Goal: Navigation & Orientation: Find specific page/section

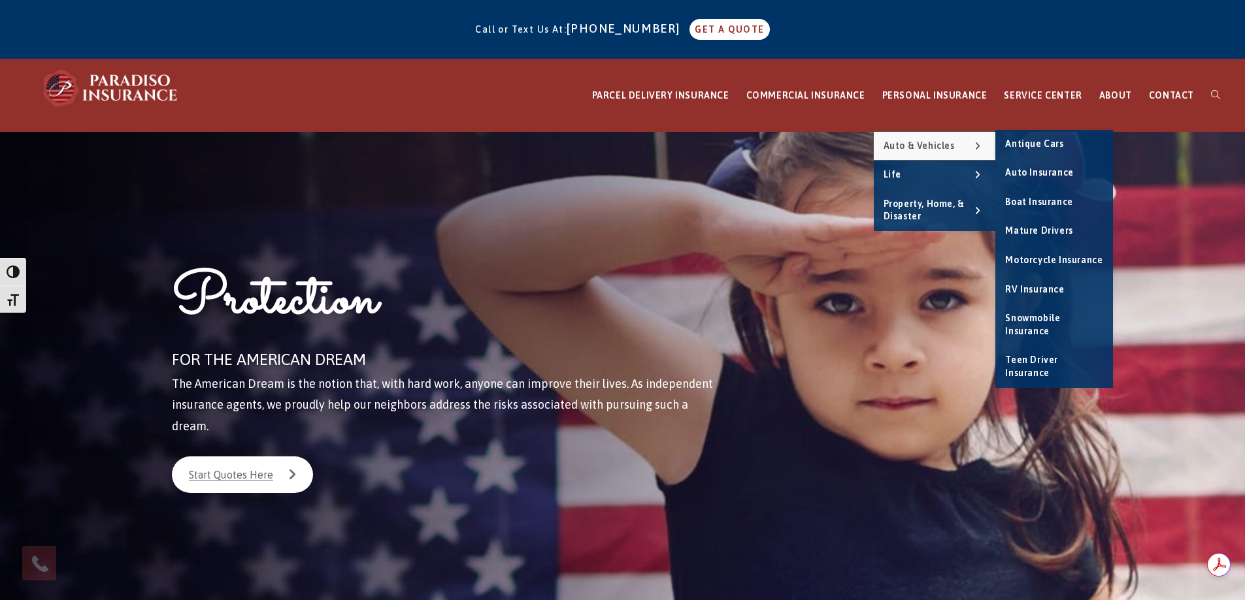
click at [932, 142] on span "Auto & Vehicles" at bounding box center [918, 145] width 71 height 10
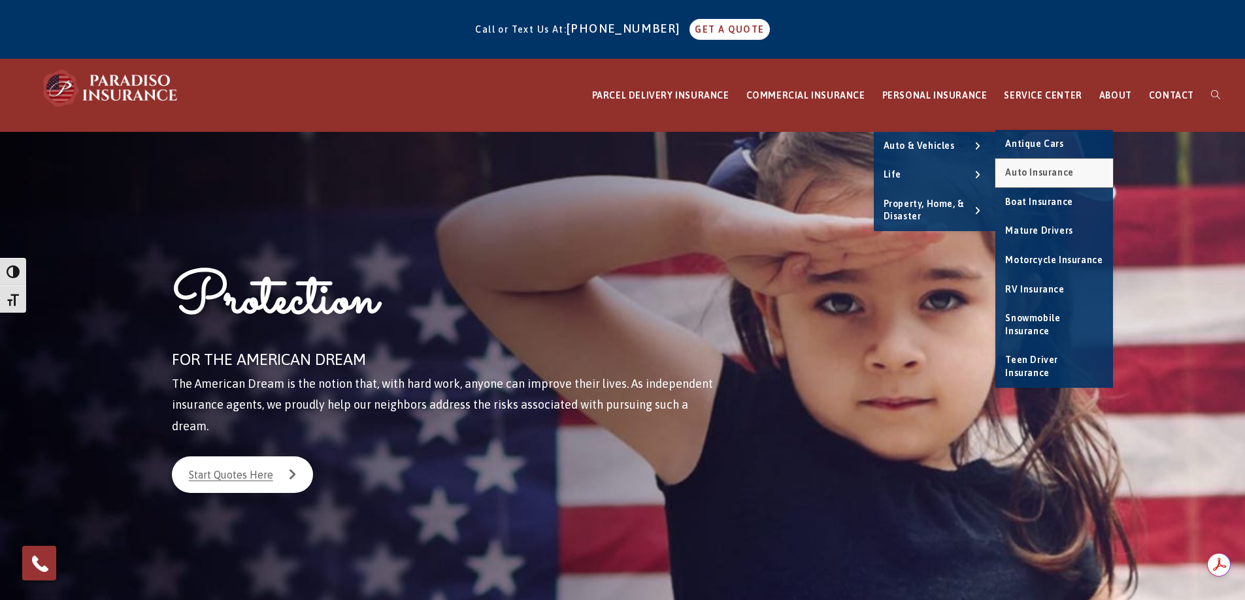
click at [1047, 171] on span "Auto Insurance" at bounding box center [1039, 172] width 68 height 10
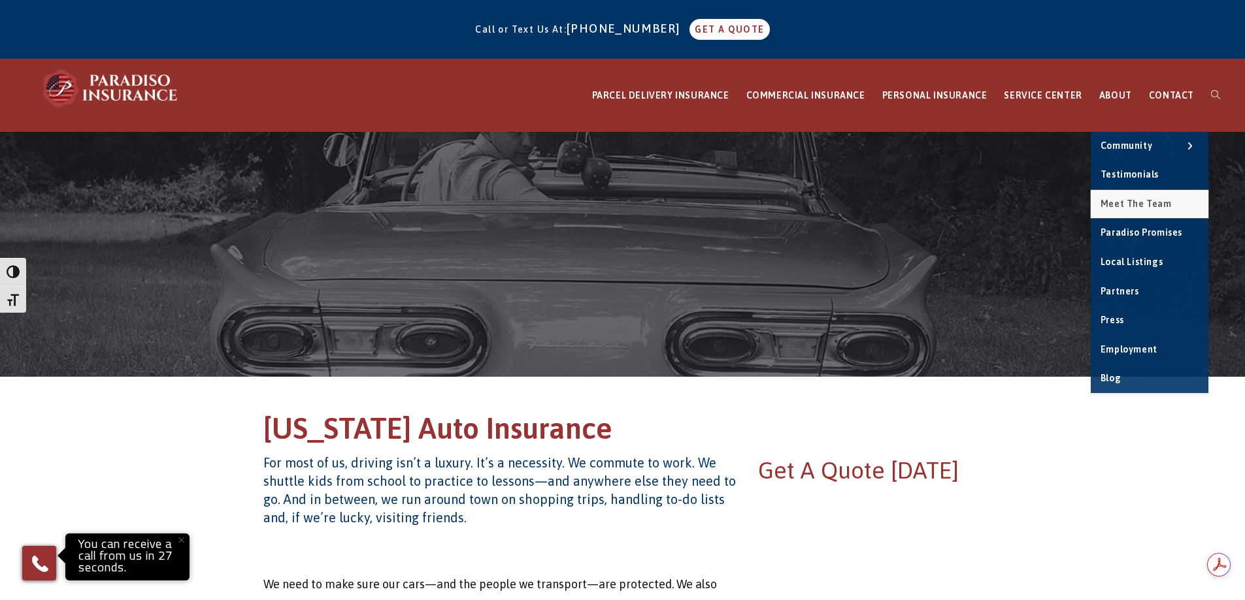
click at [1137, 203] on span "Meet the Team" at bounding box center [1135, 204] width 71 height 10
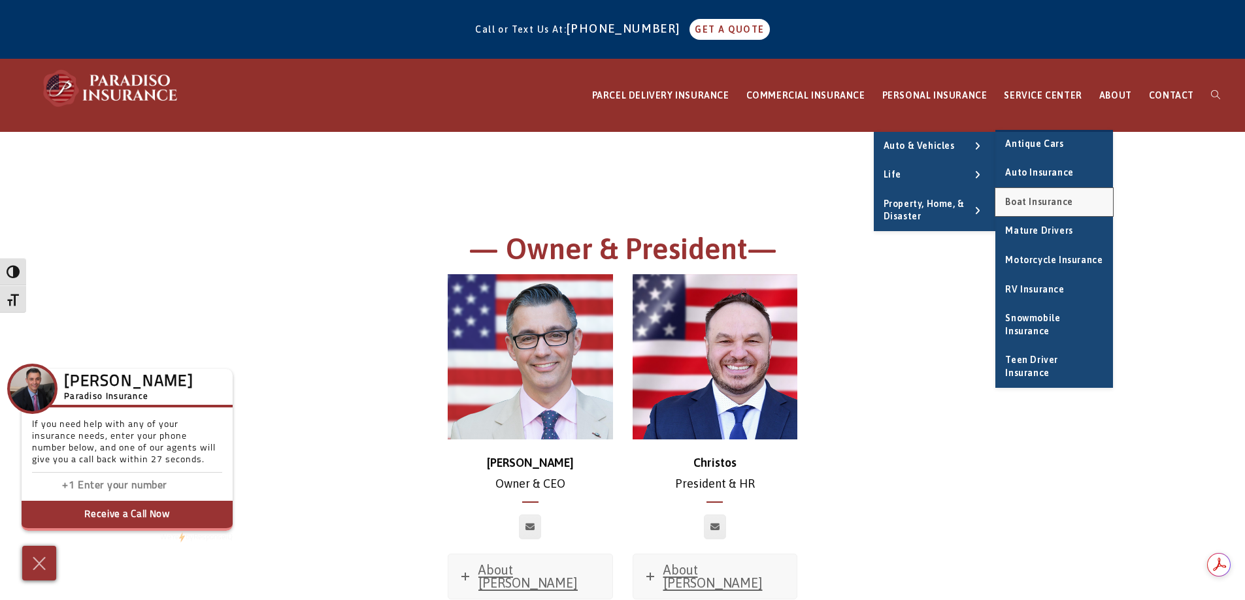
click at [1044, 210] on link "Boat Insurance" at bounding box center [1054, 202] width 118 height 29
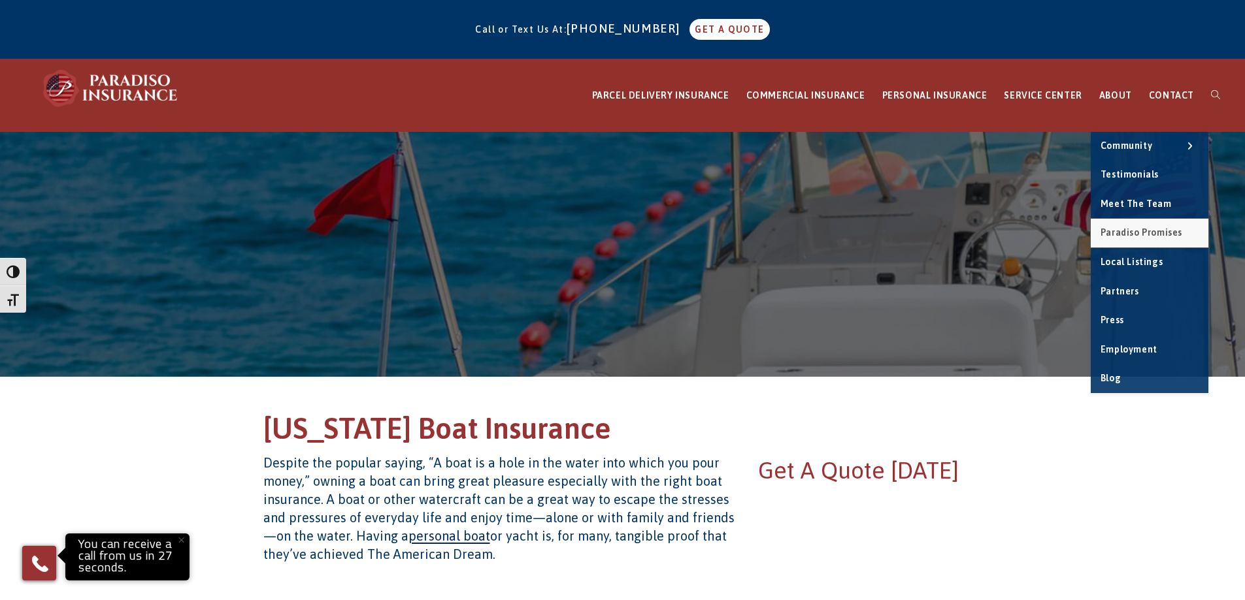
click at [1127, 232] on span "Paradiso Promises" at bounding box center [1141, 232] width 82 height 10
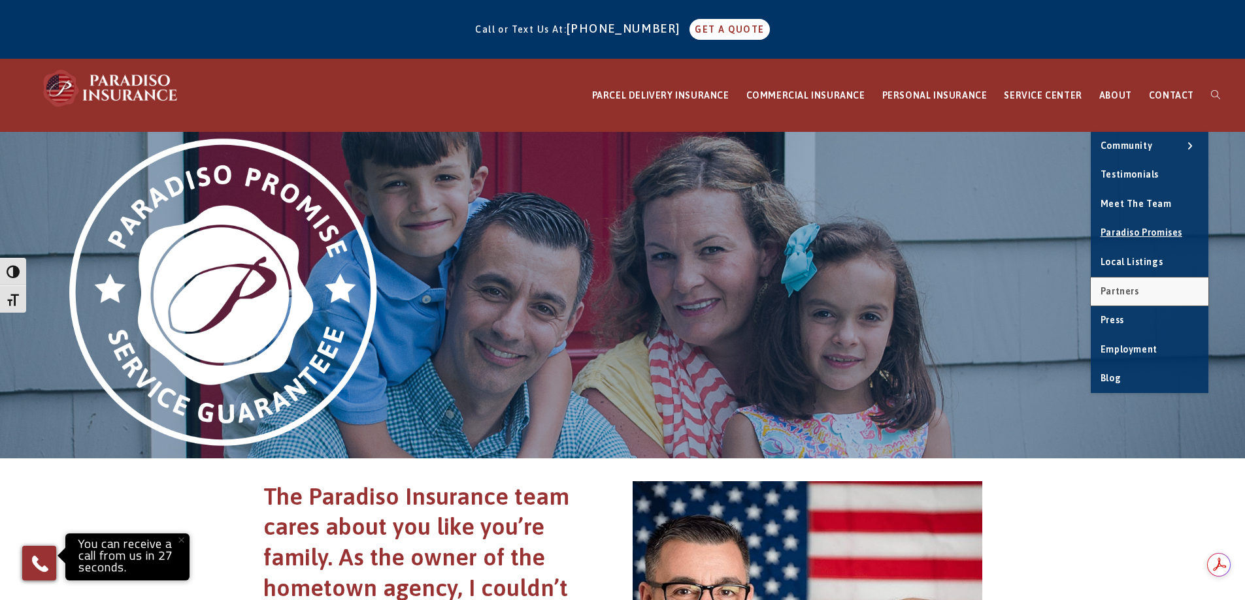
click at [1128, 293] on span "Partners" at bounding box center [1119, 291] width 39 height 10
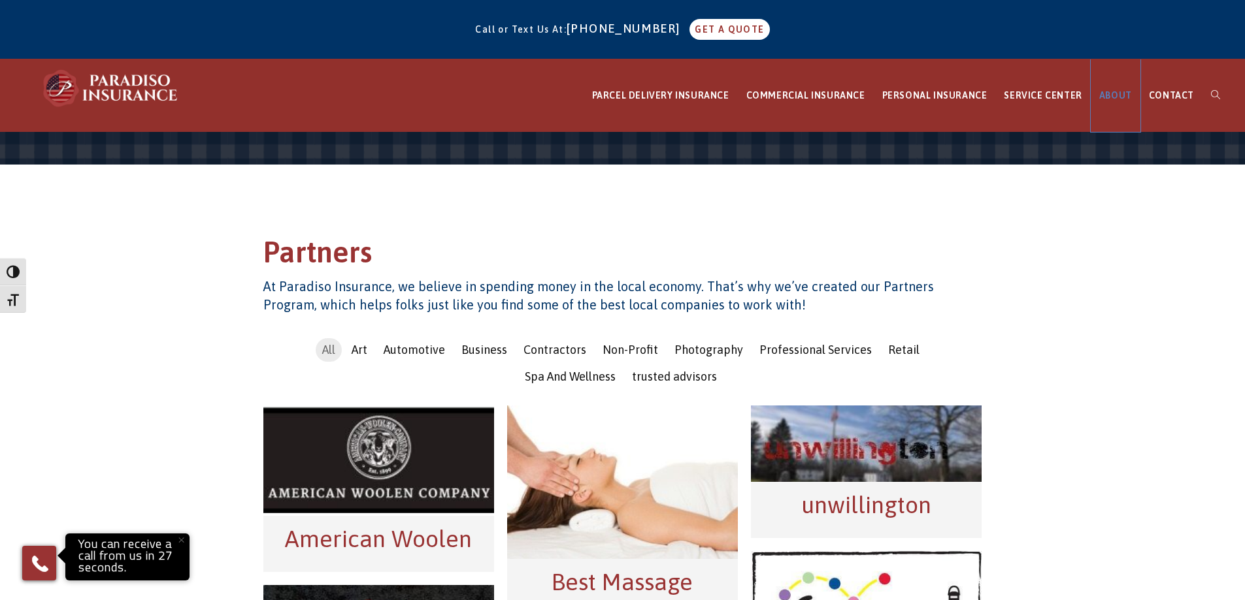
click at [1128, 95] on span "ABOUT" at bounding box center [1115, 95] width 33 height 10
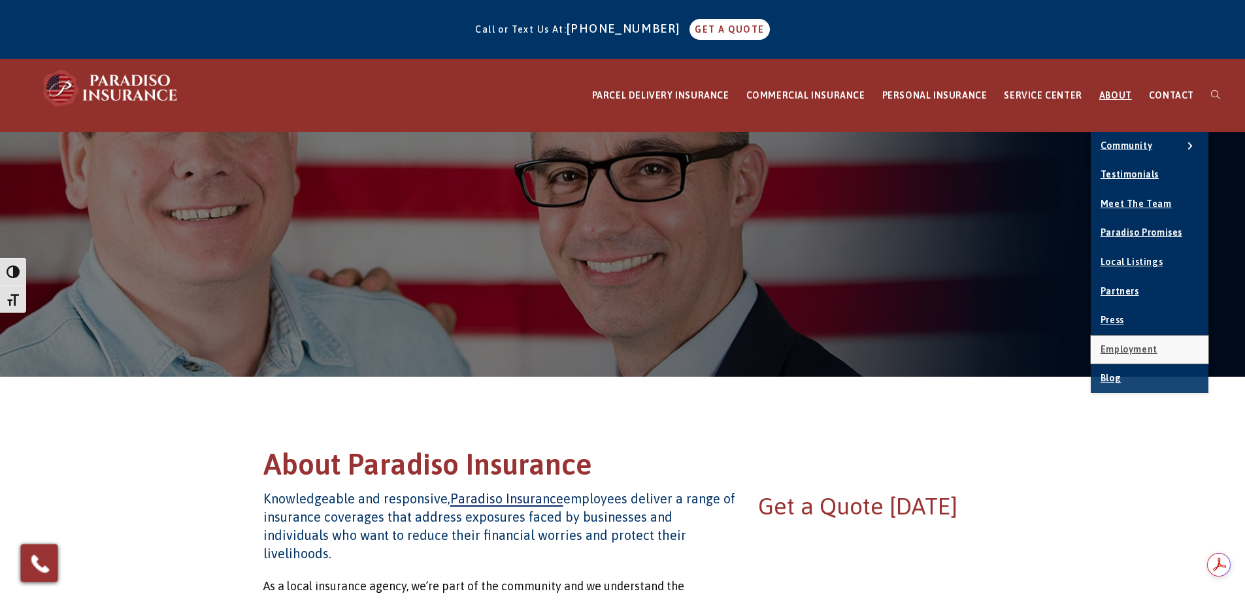
click at [1138, 348] on span "Employment" at bounding box center [1128, 349] width 57 height 10
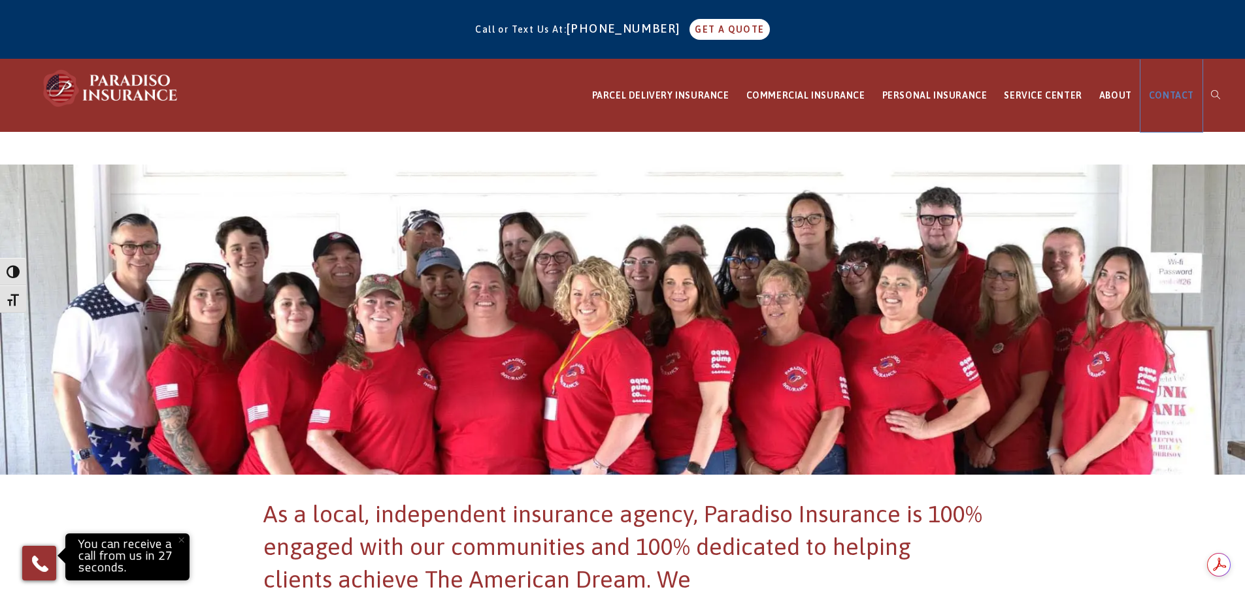
click at [1169, 98] on span "CONTACT" at bounding box center [1171, 95] width 45 height 10
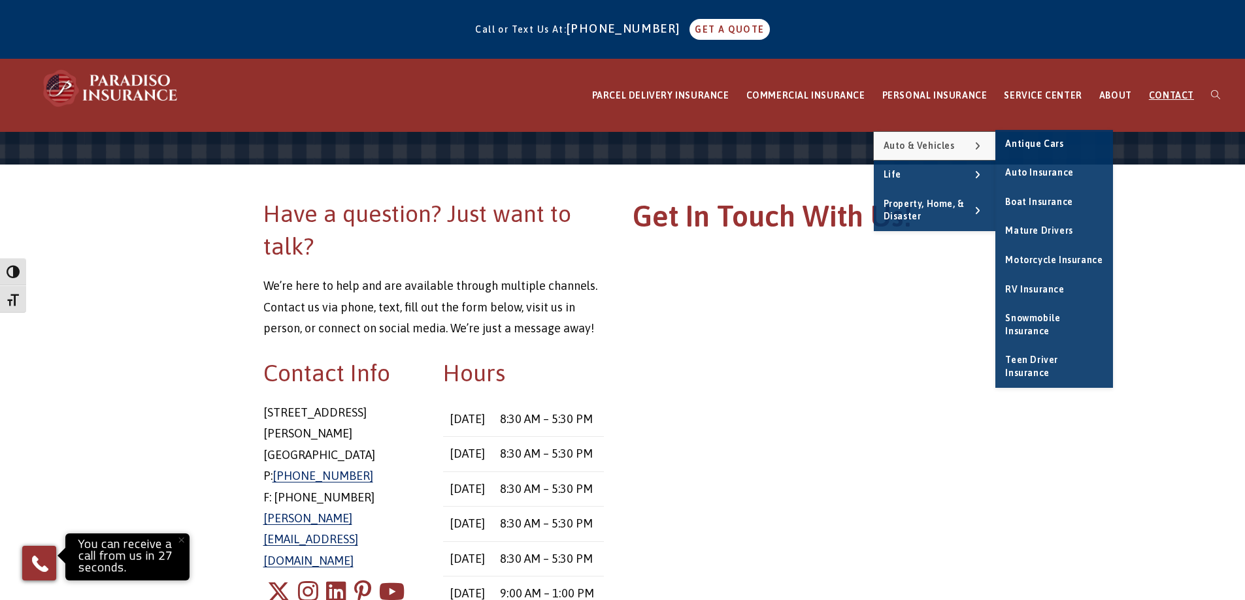
click at [939, 144] on span "Auto & Vehicles" at bounding box center [918, 145] width 71 height 10
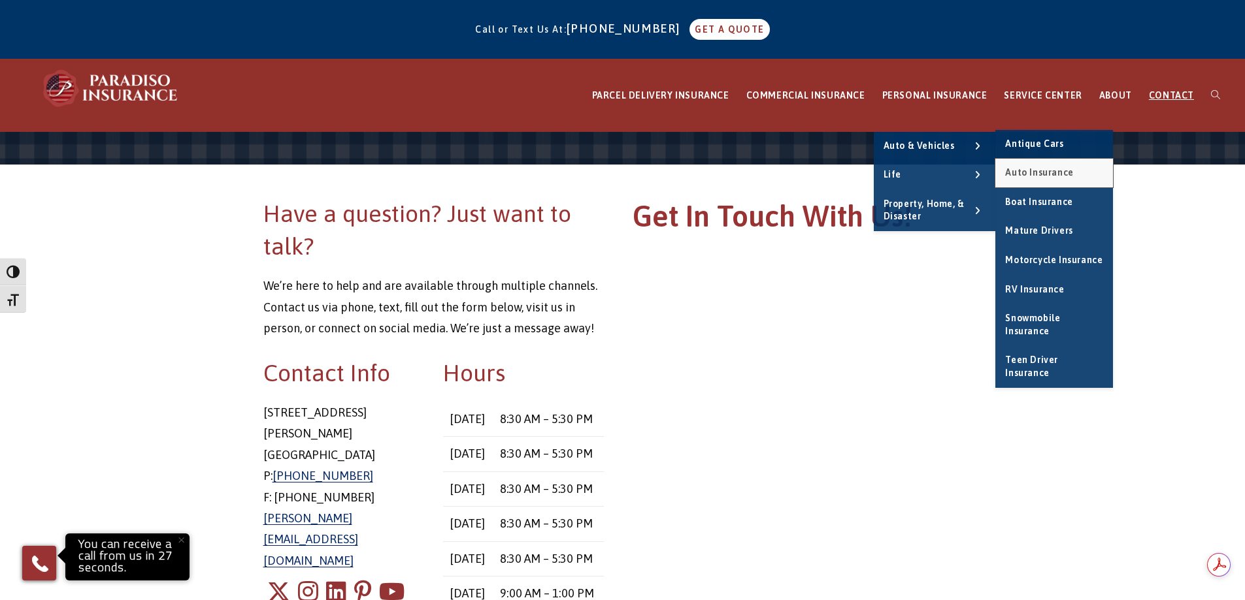
click at [1060, 172] on span "Auto Insurance" at bounding box center [1039, 172] width 68 height 10
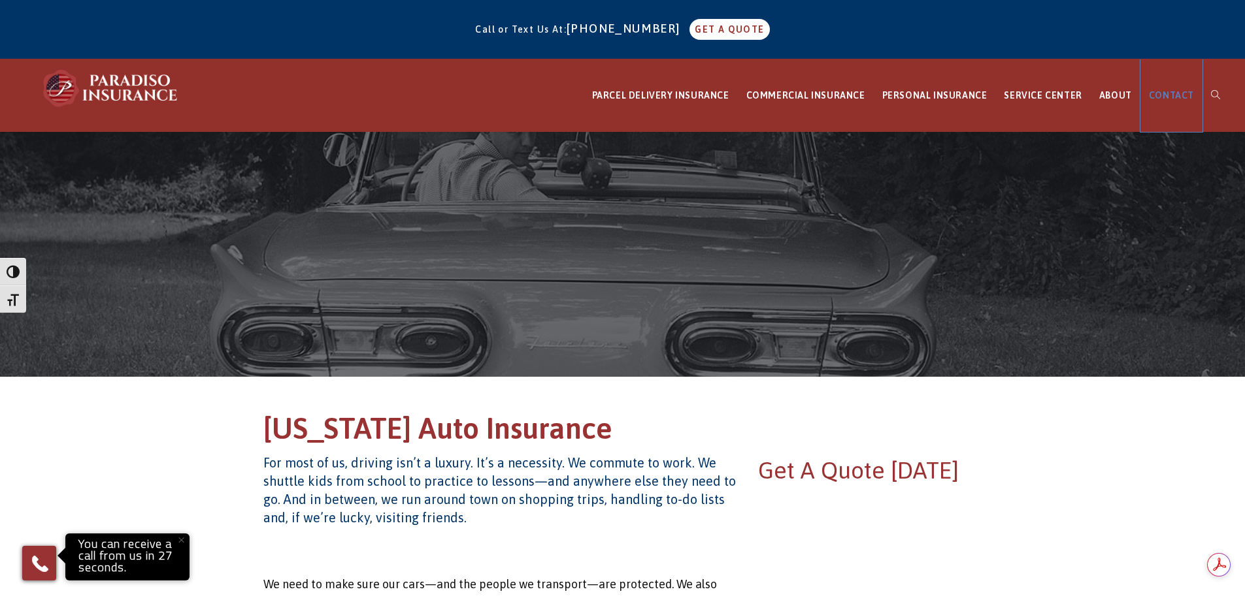
click at [1167, 96] on span "CONTACT" at bounding box center [1171, 95] width 45 height 10
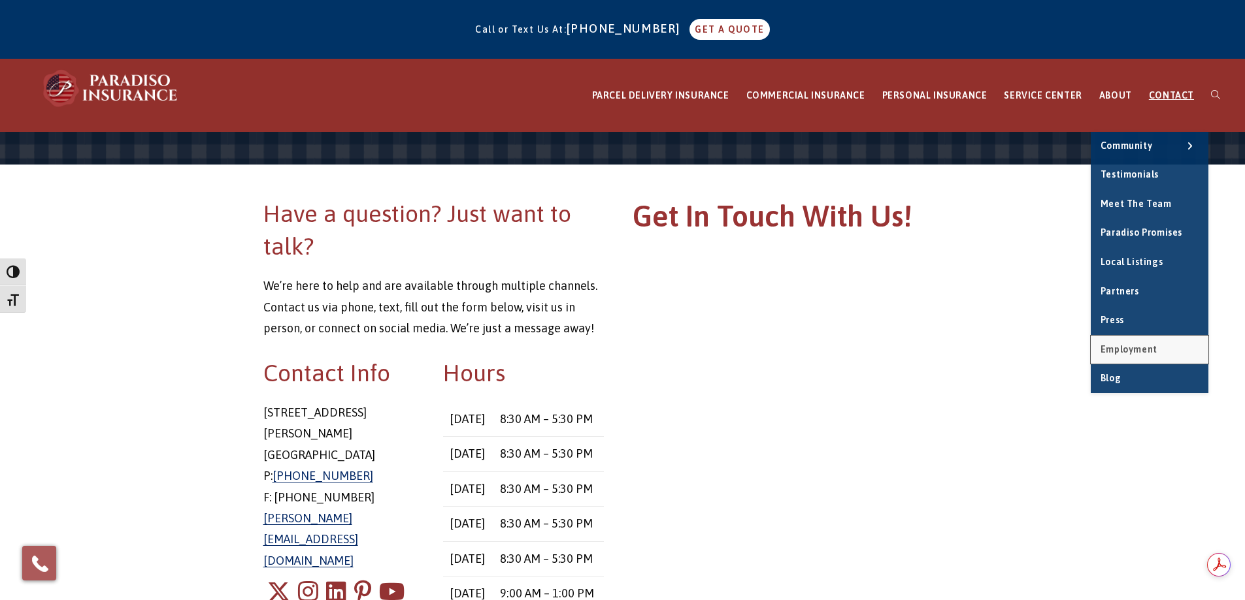
click at [1130, 347] on span "Employment" at bounding box center [1128, 349] width 57 height 10
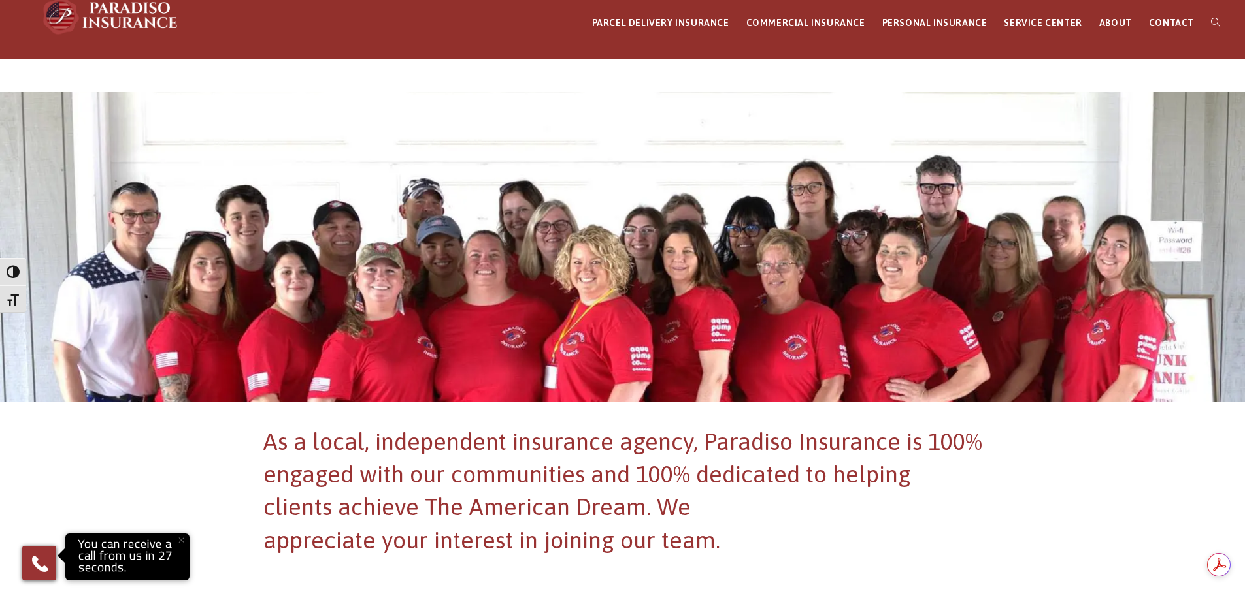
scroll to position [65, 0]
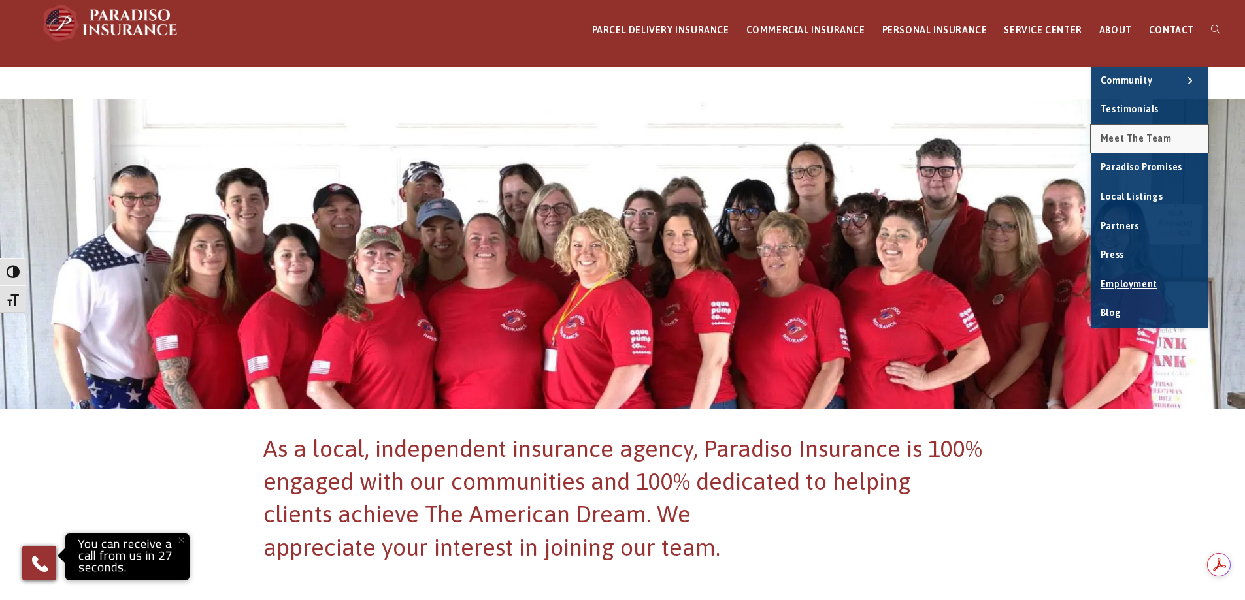
click at [1137, 144] on link "Meet the Team" at bounding box center [1150, 139] width 118 height 29
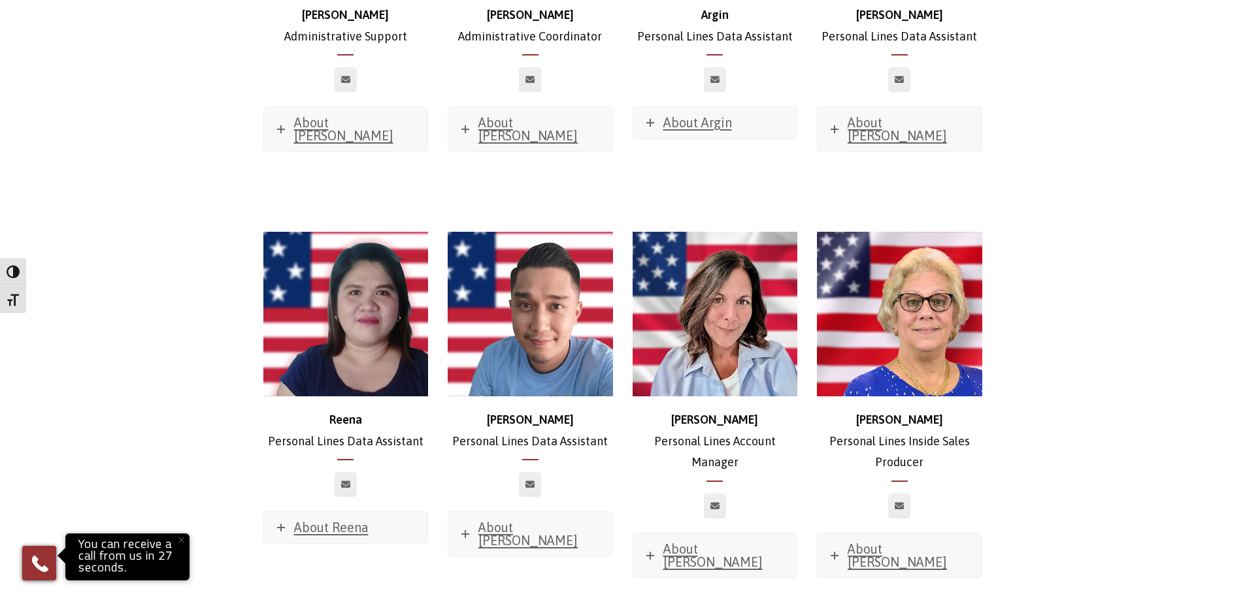
scroll to position [5099, 0]
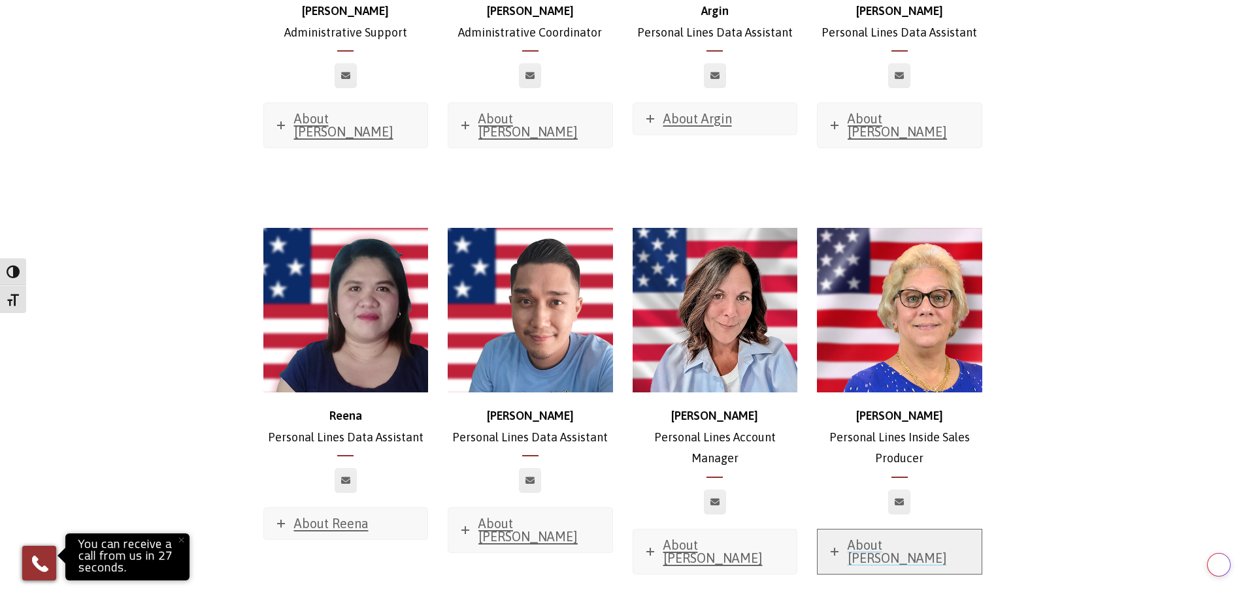
click at [867, 538] on span "About [PERSON_NAME]" at bounding box center [896, 552] width 99 height 28
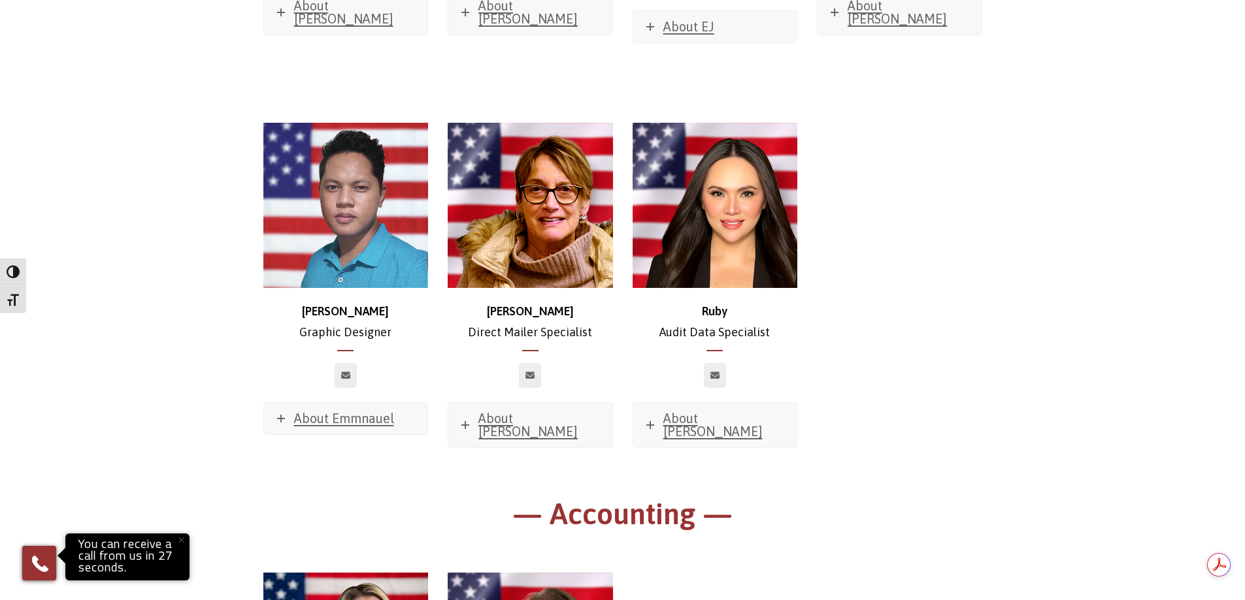
scroll to position [7582, 0]
